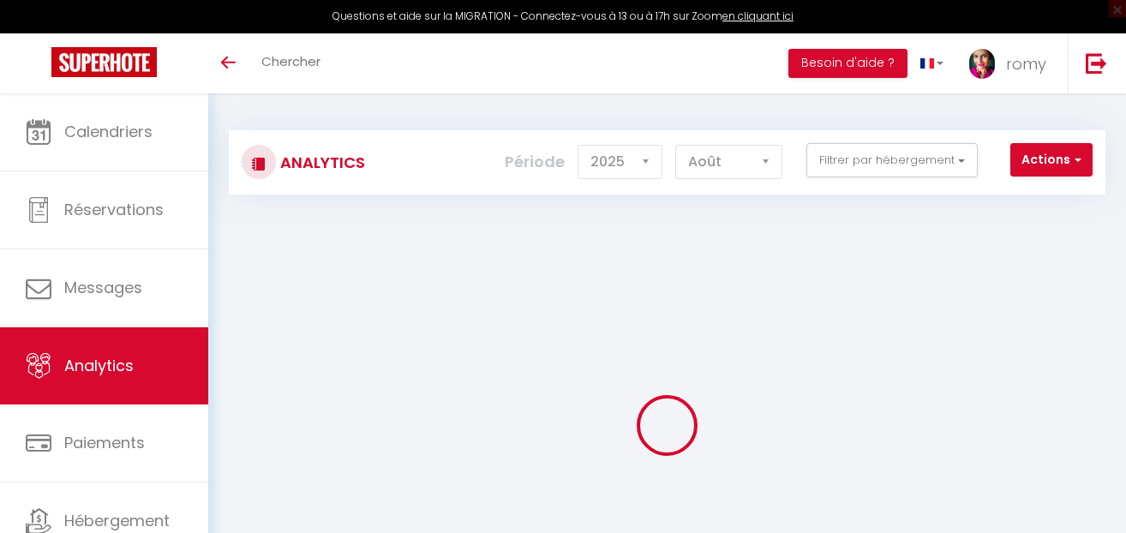
select select "2025"
select select "8"
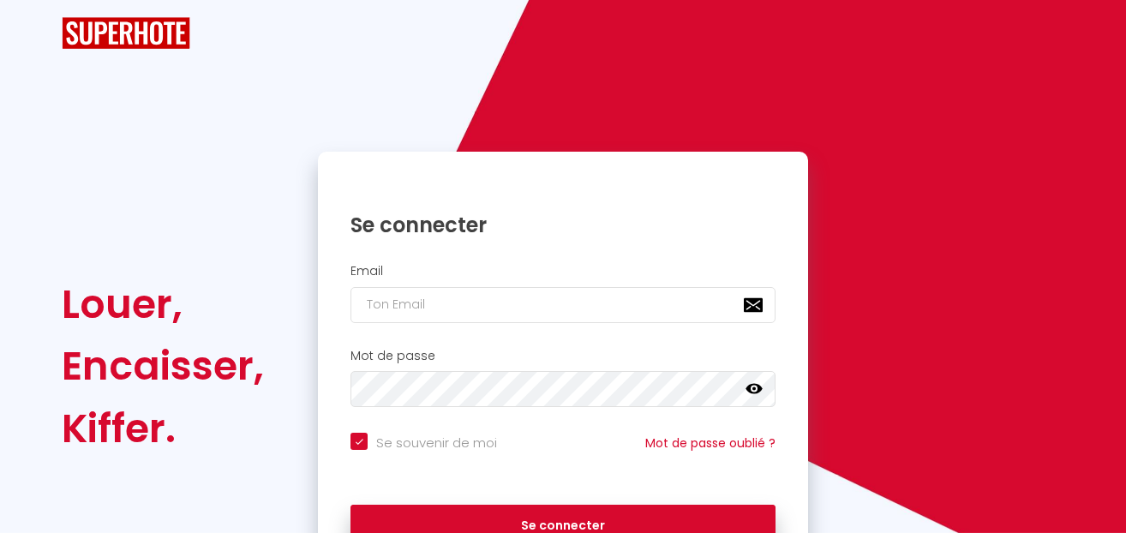
checkbox input "true"
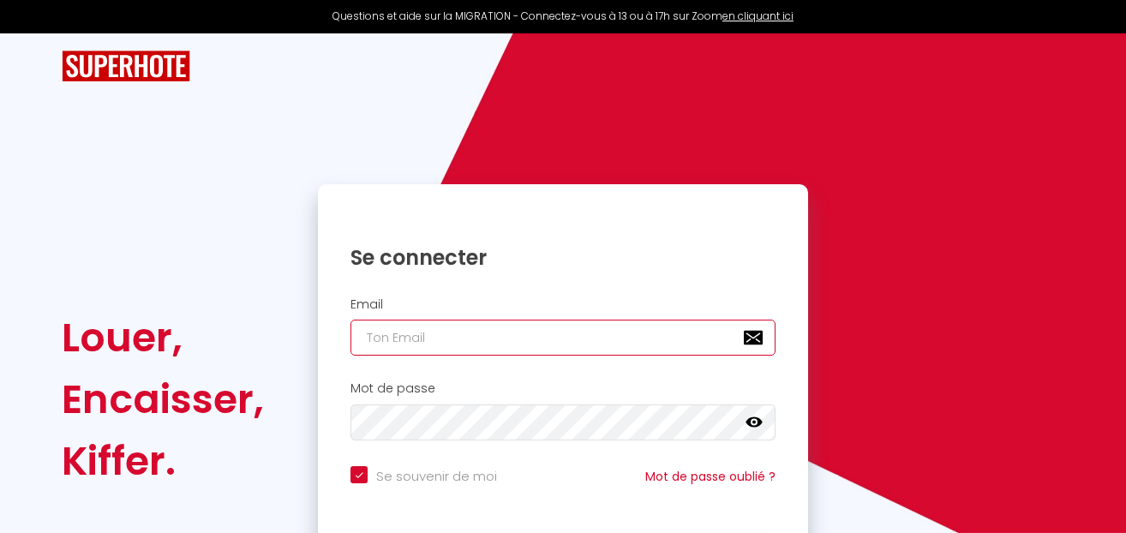
click at [396, 332] on input "email" at bounding box center [563, 338] width 425 height 36
type input "le"
checkbox input "true"
type input "[EMAIL_ADDRESS][DOMAIN_NAME]"
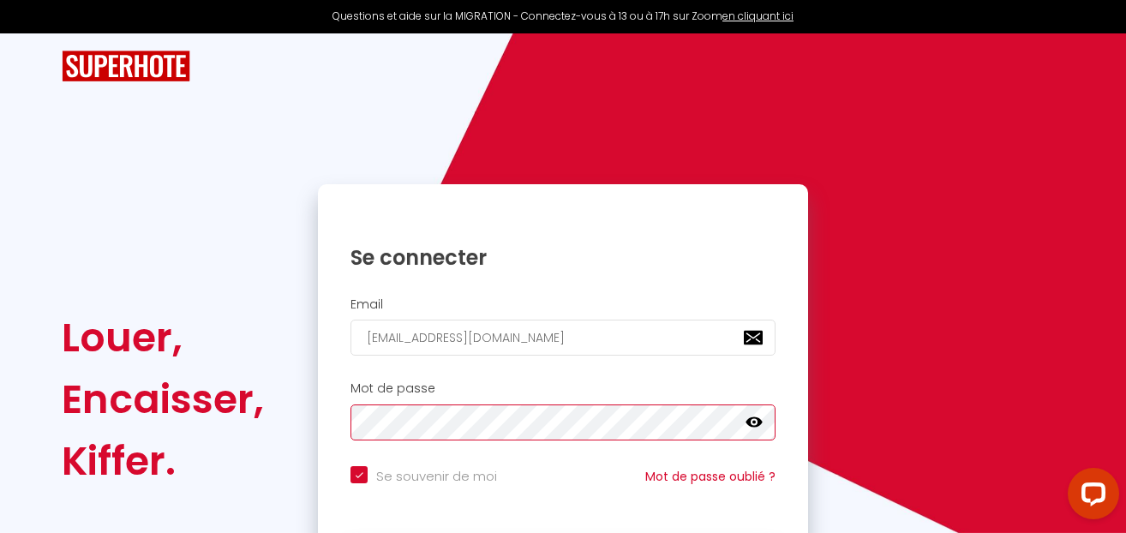
checkbox input "true"
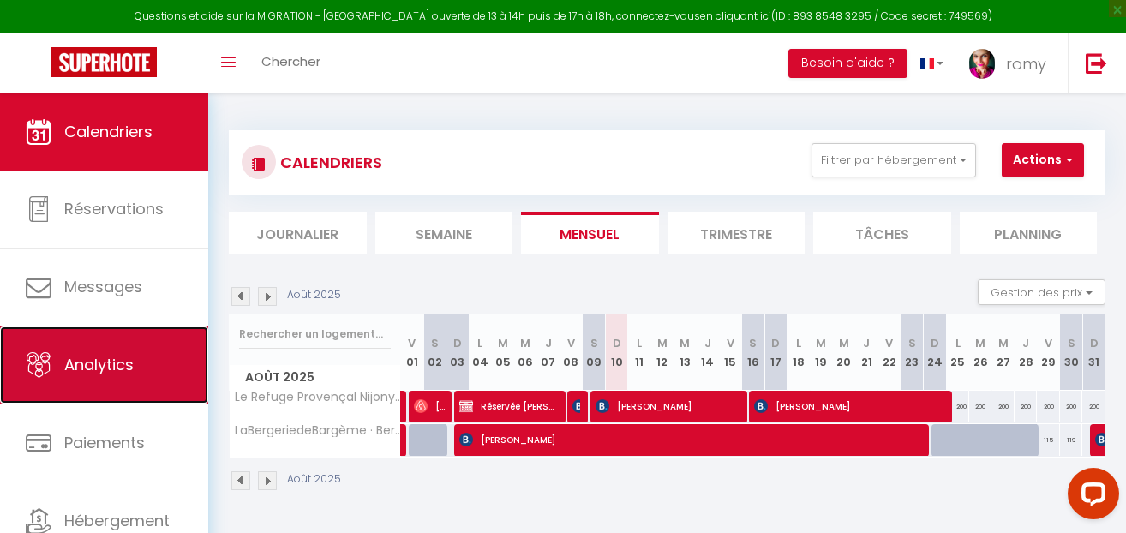
click at [83, 357] on span "Analytics" at bounding box center [98, 364] width 69 height 21
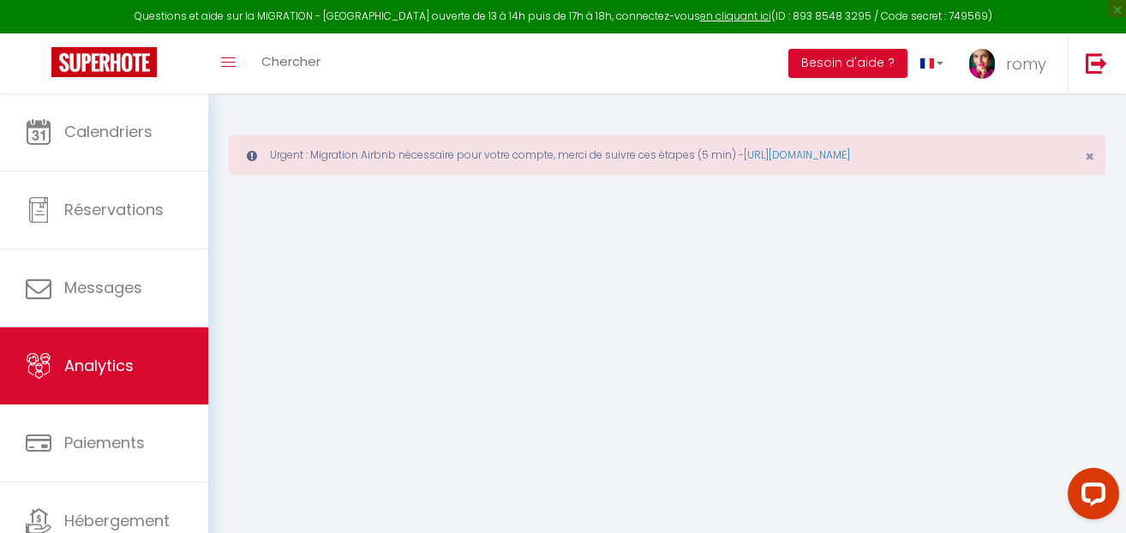
select select "2025"
select select "8"
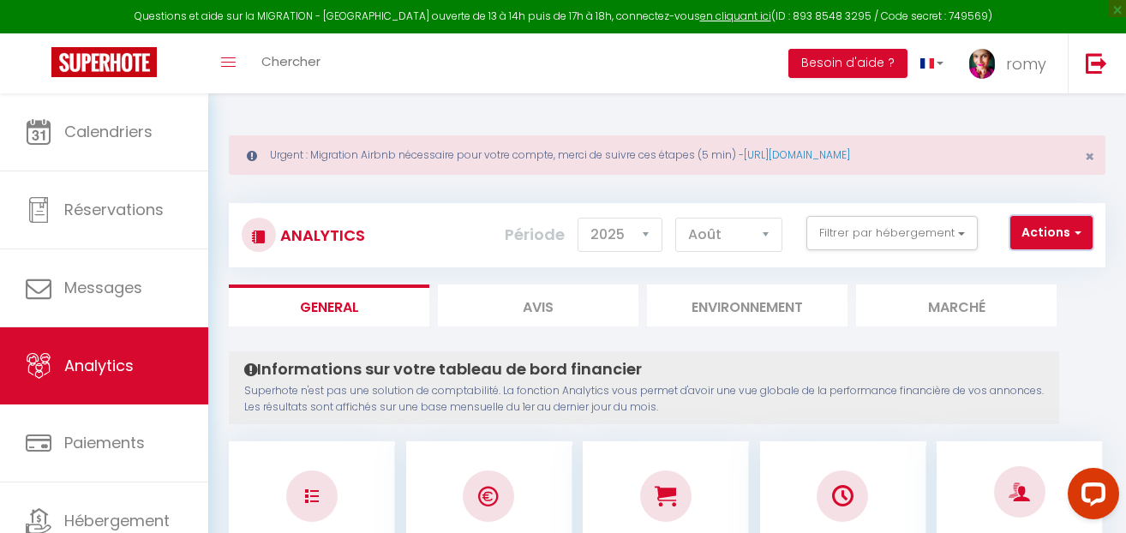
click at [1059, 235] on button "Actions" at bounding box center [1052, 233] width 82 height 34
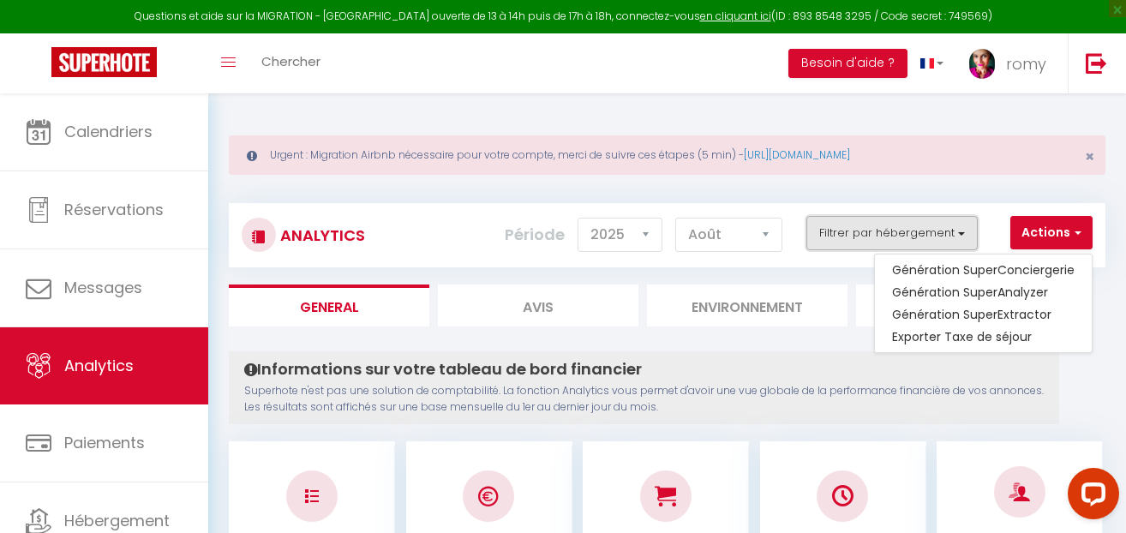
click at [953, 237] on button "Filtrer par hébergement" at bounding box center [892, 233] width 171 height 34
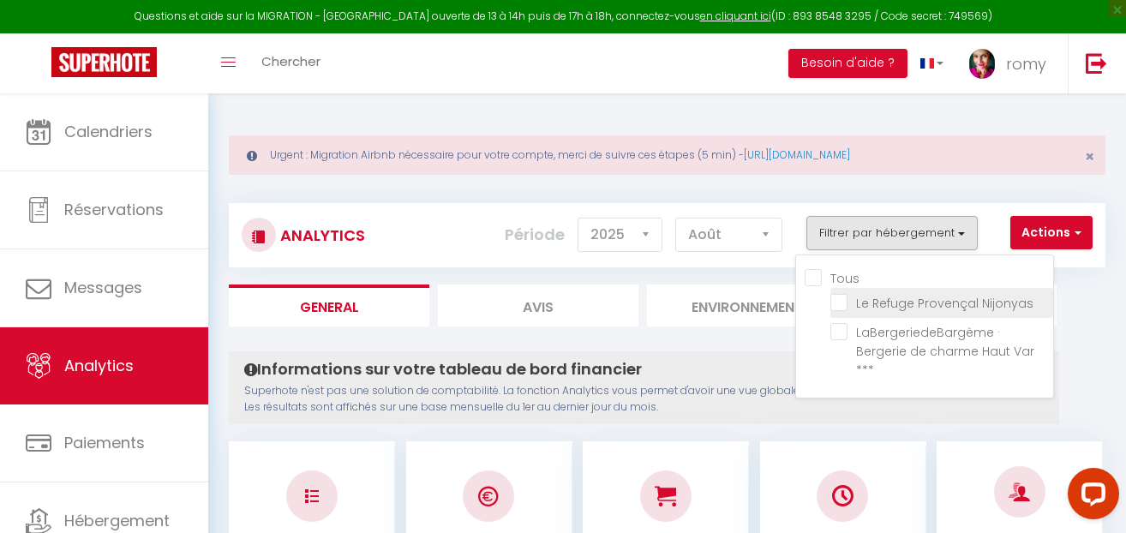
click at [913, 296] on Nijonyas "checkbox" at bounding box center [942, 301] width 223 height 17
checkbox Nijonyas "true"
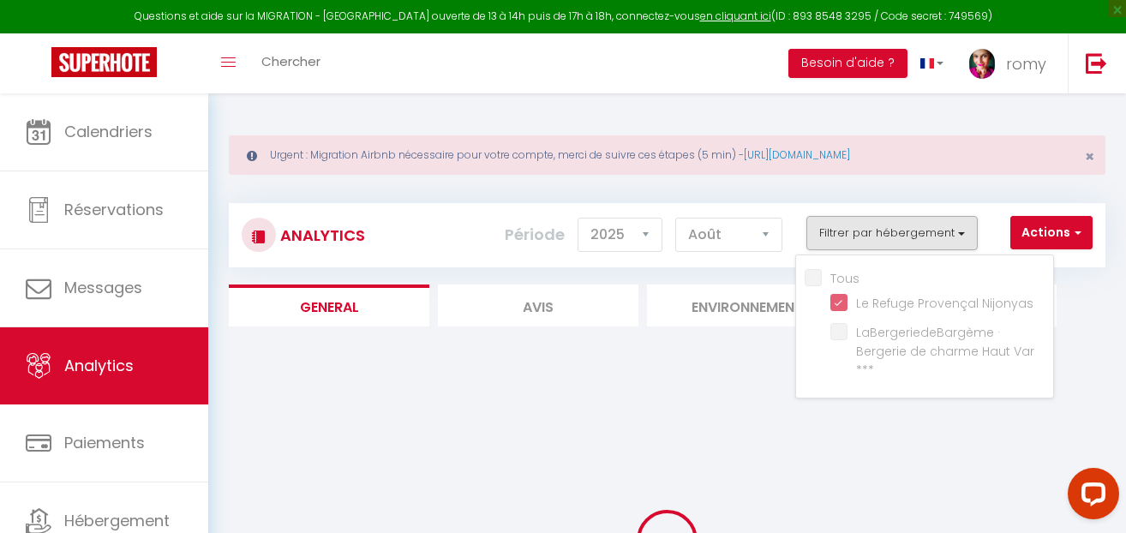
checkbox \*\*\* "false"
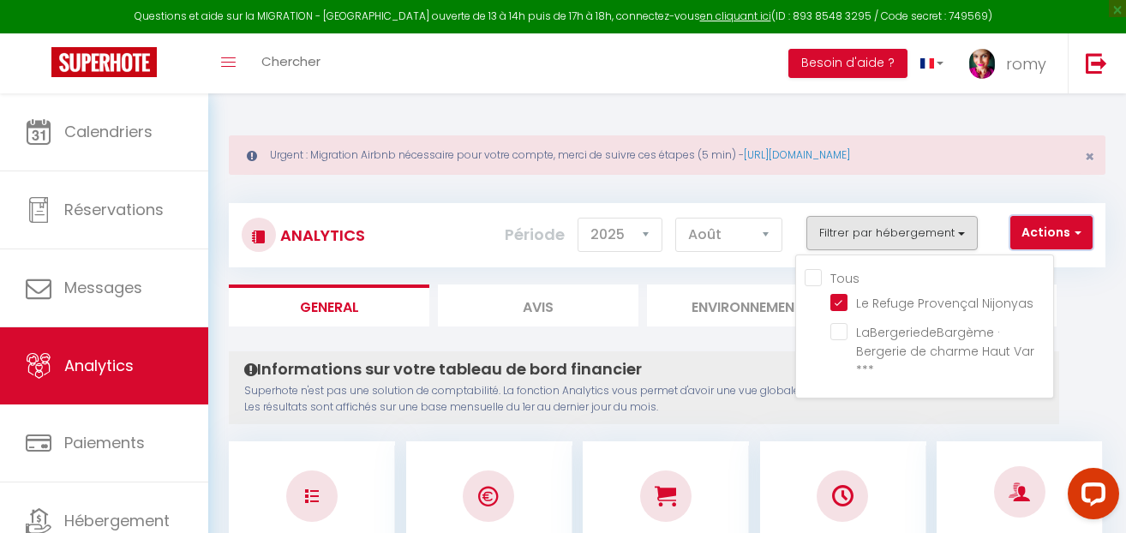
click at [1044, 235] on button "Actions" at bounding box center [1052, 233] width 82 height 34
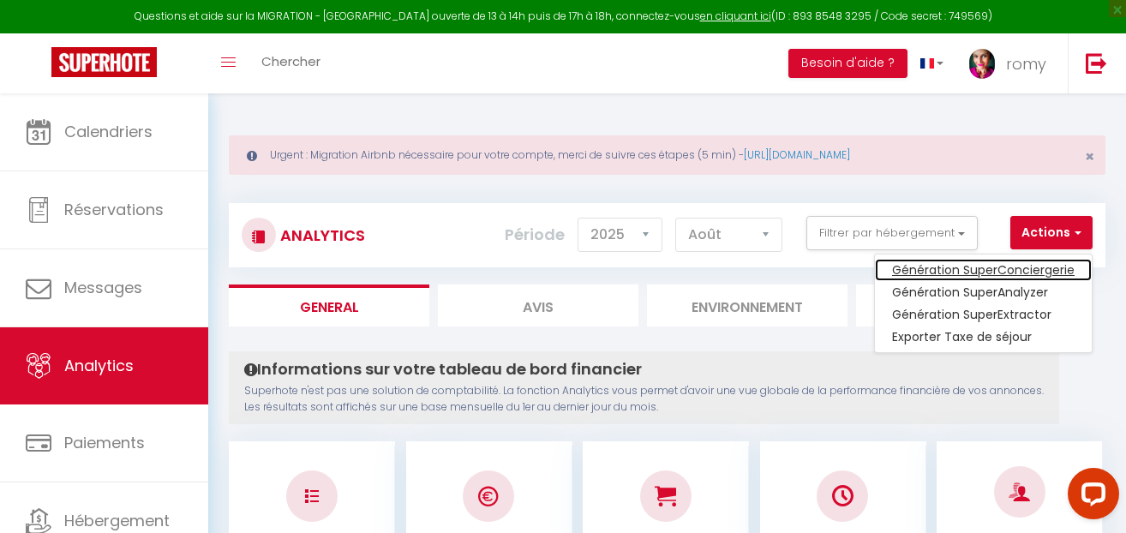
click at [1022, 273] on link "Génération SuperConciergerie" at bounding box center [983, 270] width 217 height 22
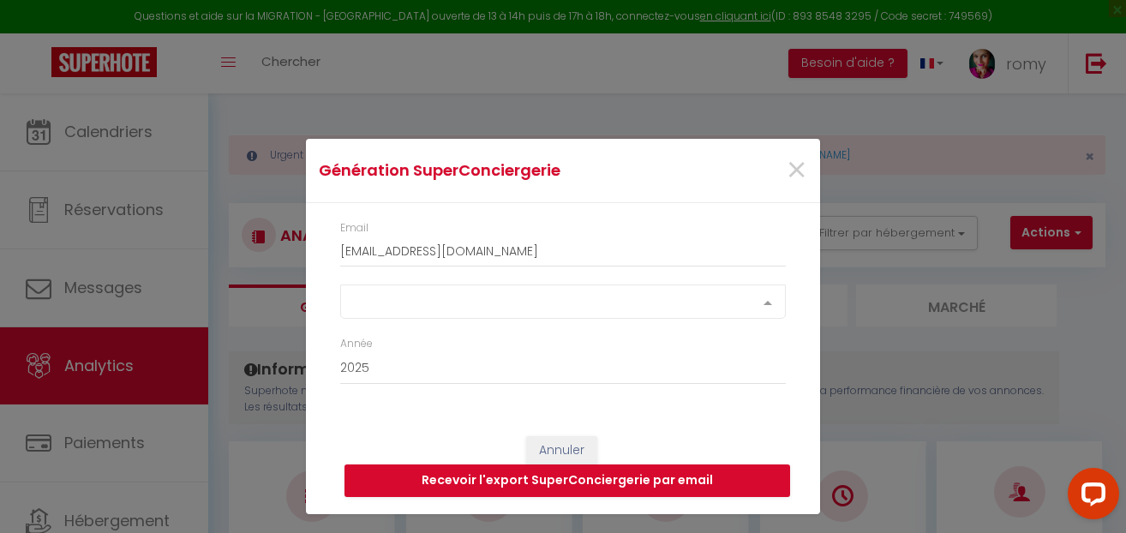
click at [649, 292] on div "Select option" at bounding box center [563, 302] width 446 height 34
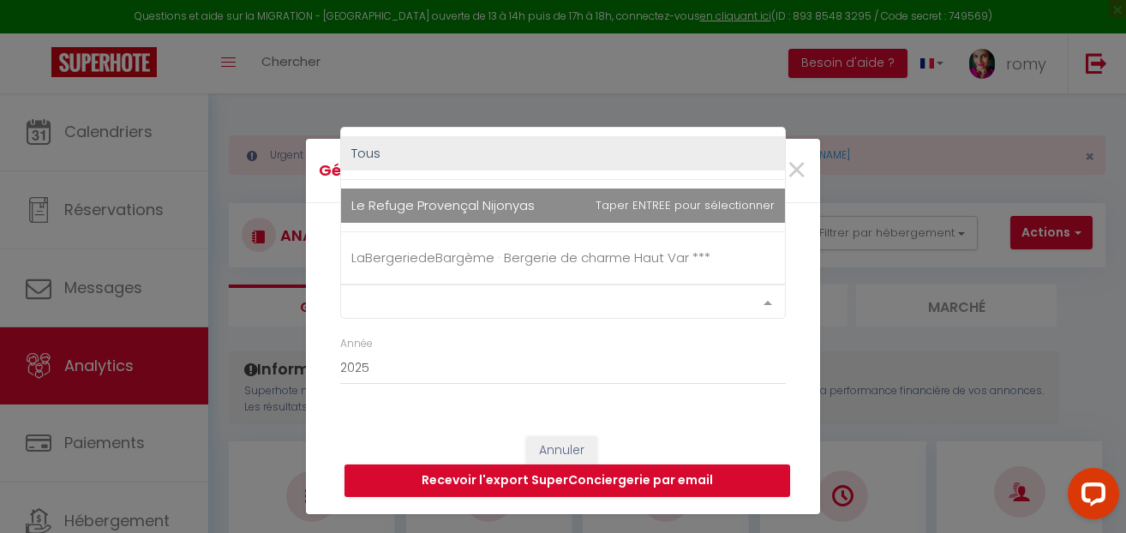
click at [603, 219] on span "Le Refuge Provençal Nijonyas" at bounding box center [563, 206] width 444 height 34
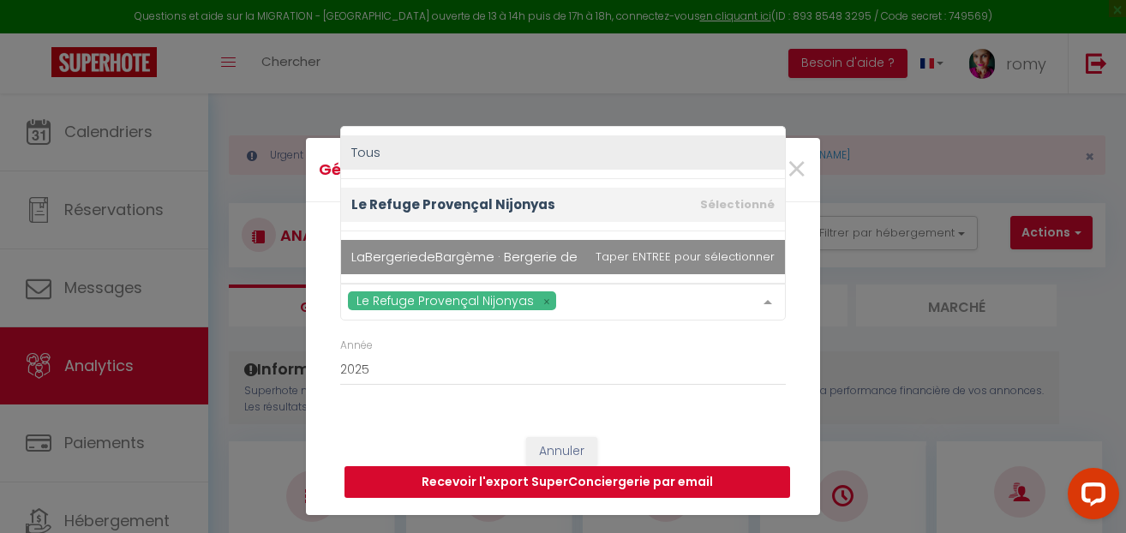
click at [557, 474] on button "Recevoir l'export SuperConciergerie par email" at bounding box center [568, 482] width 446 height 33
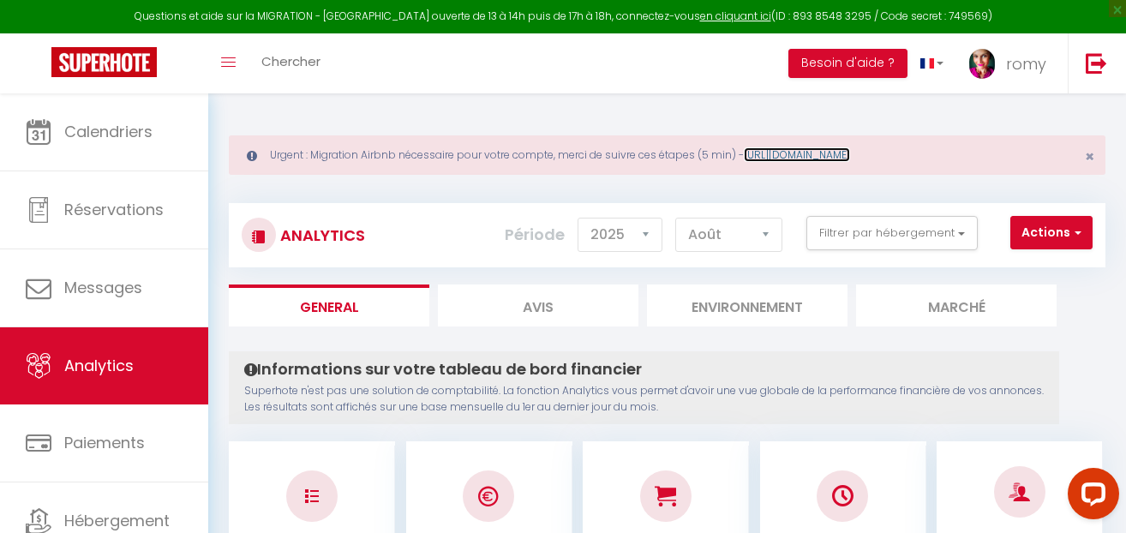
click at [829, 154] on link "[URL][DOMAIN_NAME]" at bounding box center [797, 154] width 106 height 15
